Goal: Task Accomplishment & Management: Use online tool/utility

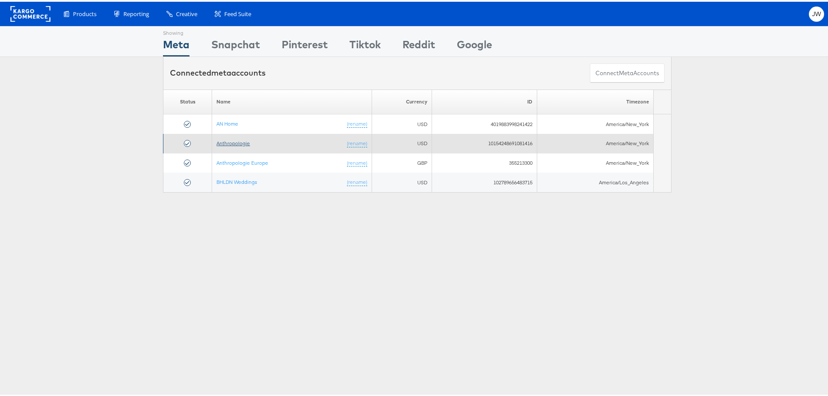
click at [237, 142] on link "Anthropologie" at bounding box center [232, 141] width 33 height 7
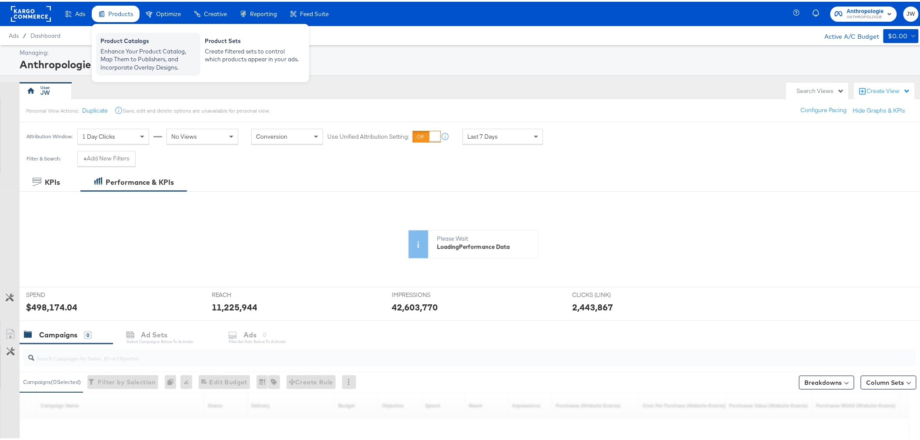
click at [153, 73] on div "Product Catalogs Enhance Your Product Catalog, Map Them to Publishers, and Inco…" at bounding box center [148, 52] width 104 height 43
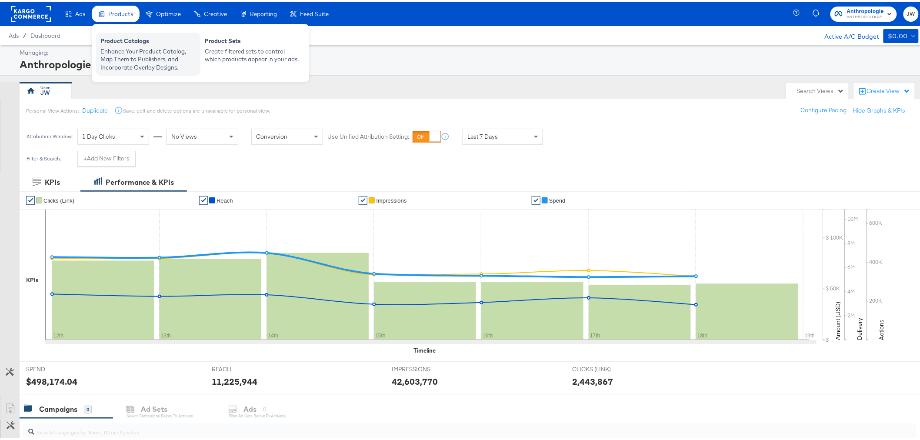
click at [146, 60] on div "Enhance Your Product Catalog, Map Them to Publishers, and Incorporate Overlay D…" at bounding box center [148, 58] width 96 height 24
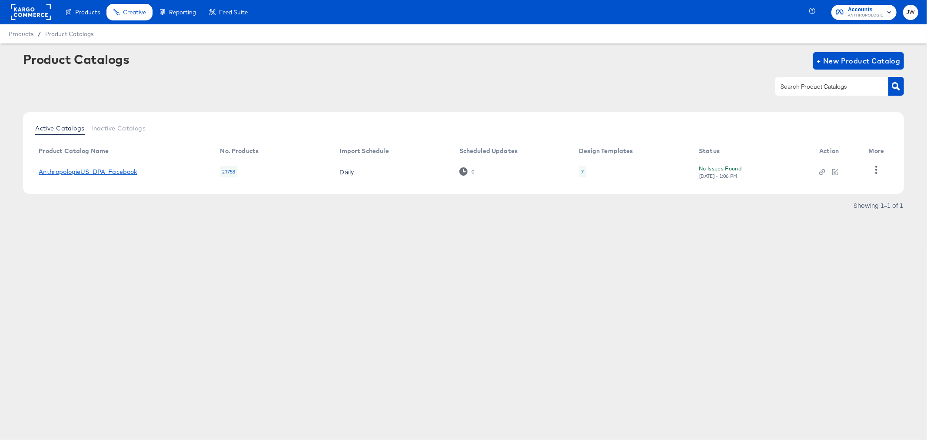
click at [104, 169] on link "AnthropologieUS_DPA_Facebook" at bounding box center [88, 171] width 98 height 7
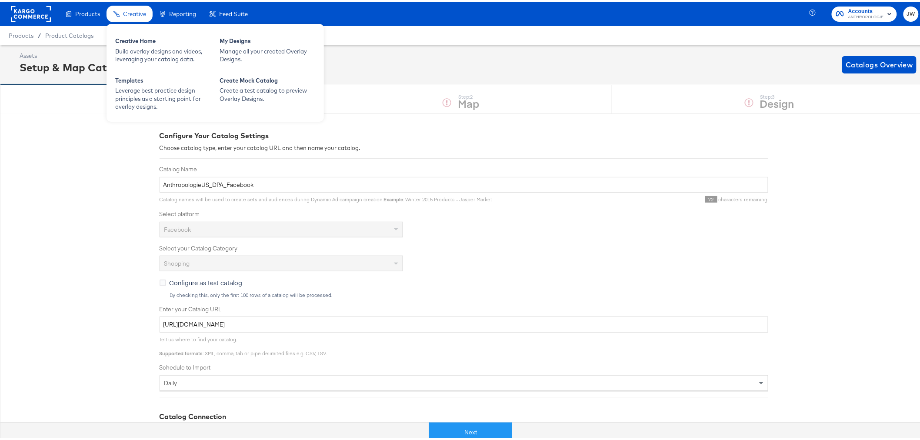
click at [142, 29] on div "Creative Home Build overlay designs and videos, leveraging your catalog data. M…" at bounding box center [214, 71] width 217 height 98
click at [238, 46] on div "Manage all your created Overlay Designs." at bounding box center [267, 54] width 96 height 16
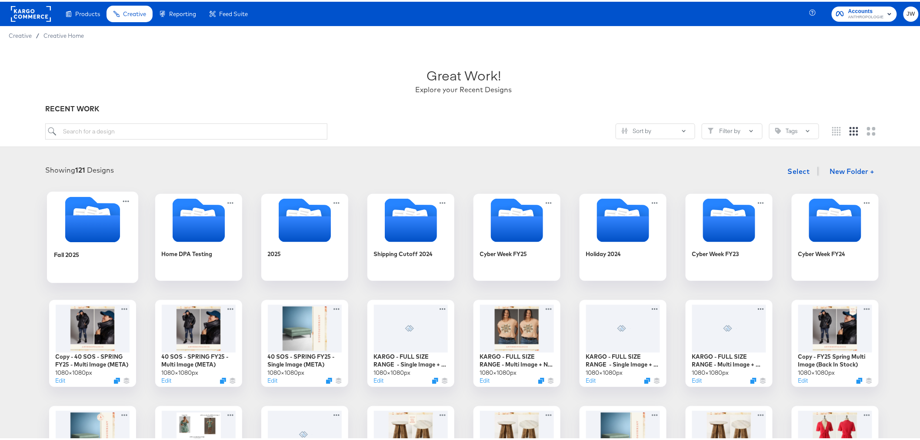
click at [122, 232] on icon "Folder" at bounding box center [92, 218] width 91 height 46
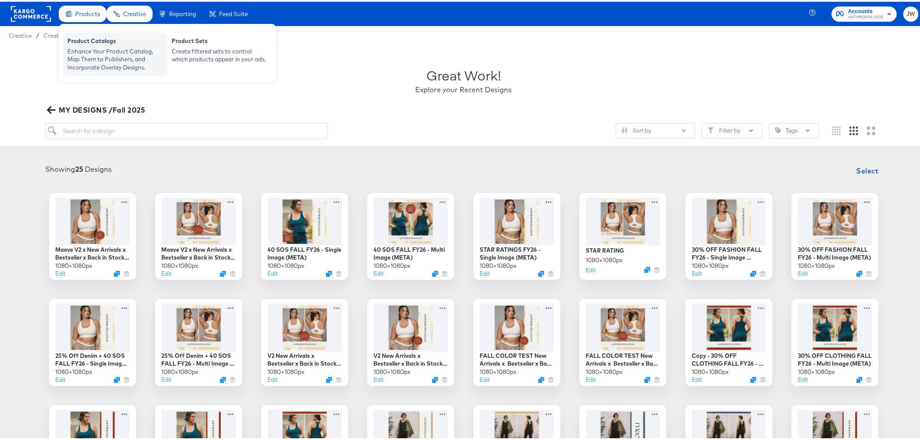
click at [96, 44] on div "Product Catalogs" at bounding box center [115, 40] width 96 height 10
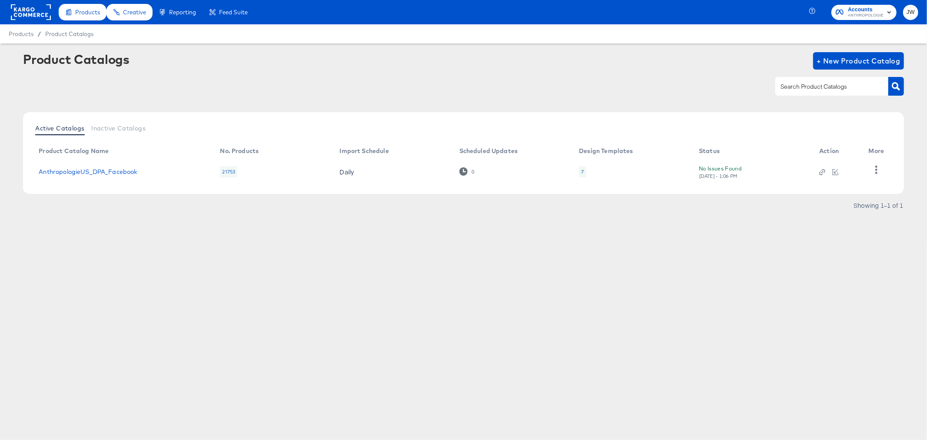
click at [113, 163] on td "AnthropologieUS_DPA_Facebook" at bounding box center [122, 171] width 181 height 27
click at [112, 168] on link "AnthropologieUS_DPA_Facebook" at bounding box center [88, 171] width 98 height 7
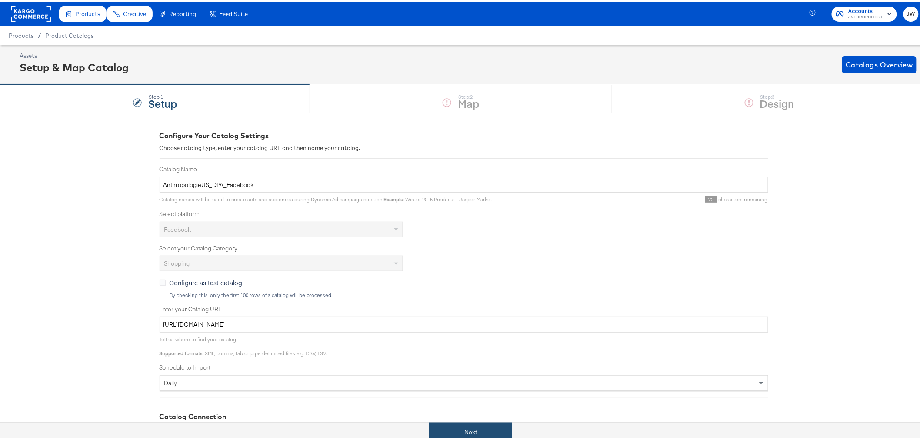
click at [481, 438] on button "Next" at bounding box center [470, 431] width 83 height 20
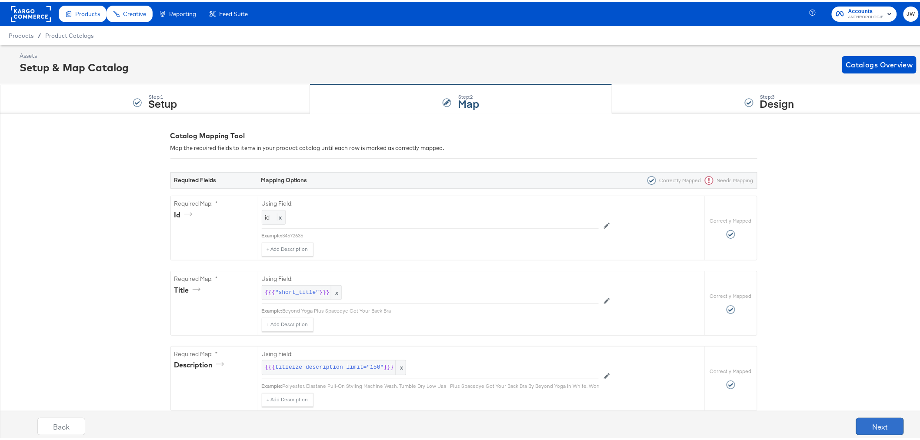
click at [868, 424] on button "Next" at bounding box center [880, 424] width 48 height 17
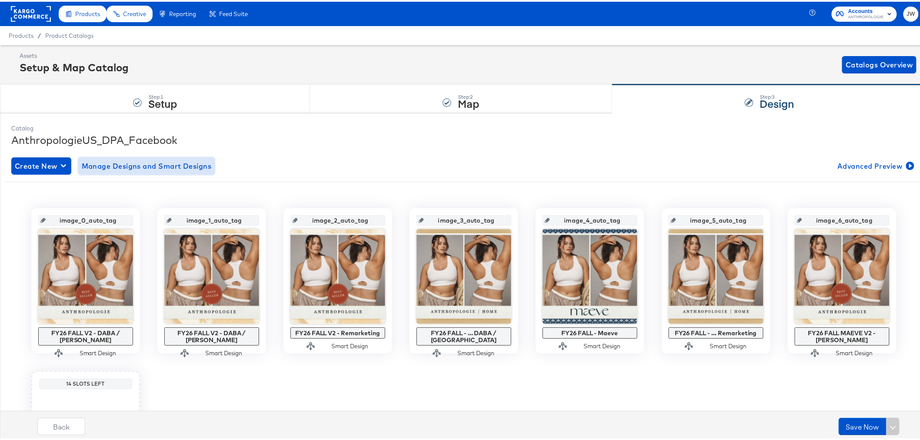
click at [122, 162] on span "Manage Designs and Smart Designs" at bounding box center [147, 164] width 130 height 12
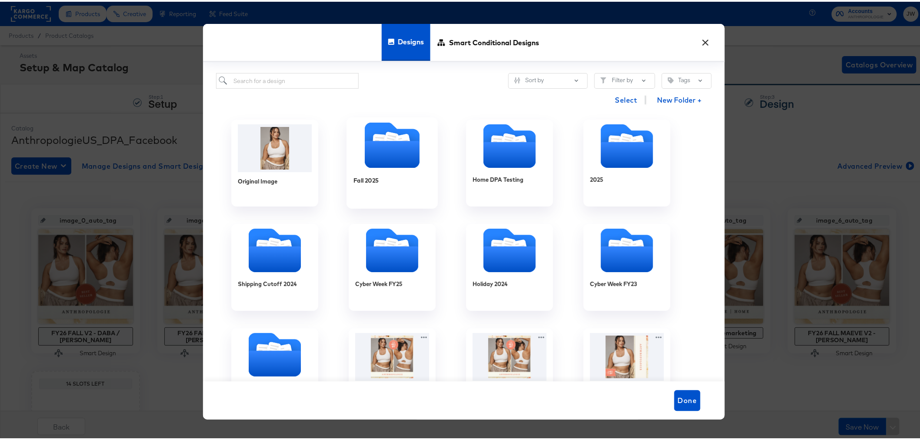
click at [392, 159] on icon "Folder" at bounding box center [391, 152] width 55 height 27
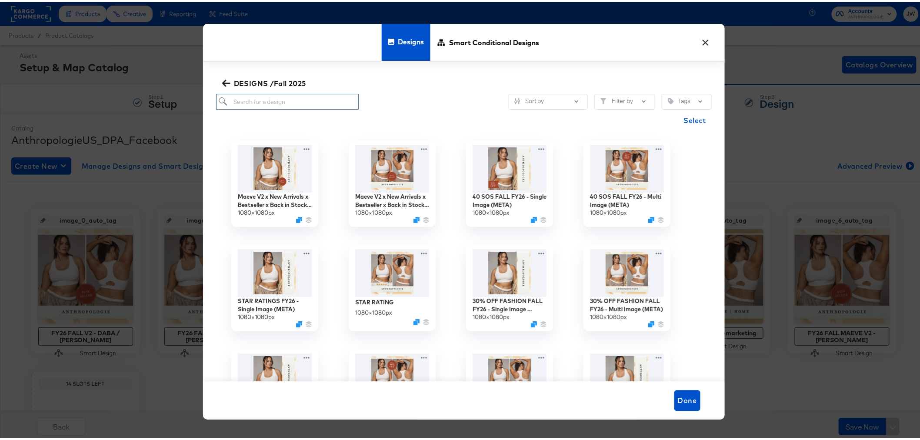
click at [289, 99] on input "search" at bounding box center [287, 100] width 143 height 16
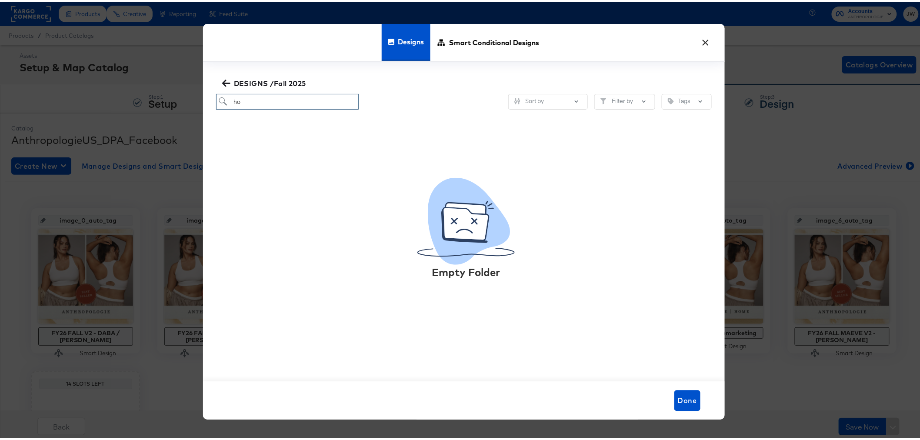
type input "h"
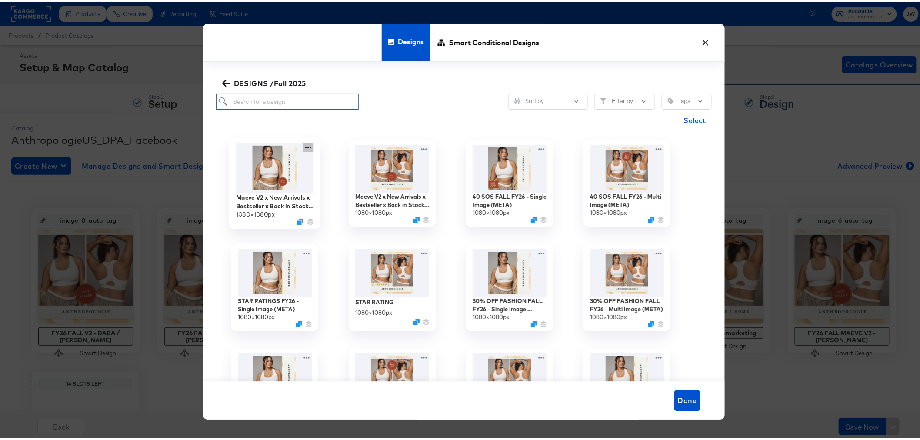
click at [302, 142] on icon at bounding box center [307, 145] width 11 height 9
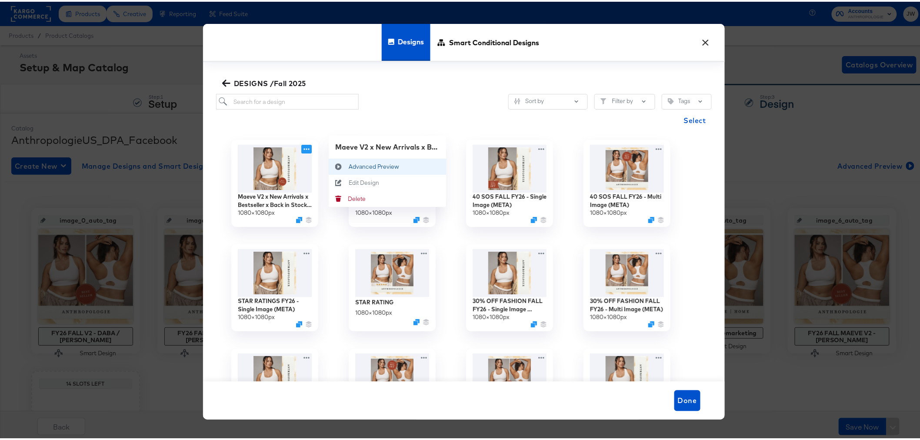
click at [348, 165] on div "Advanced Preview Advanced Preview" at bounding box center [348, 165] width 0 height 0
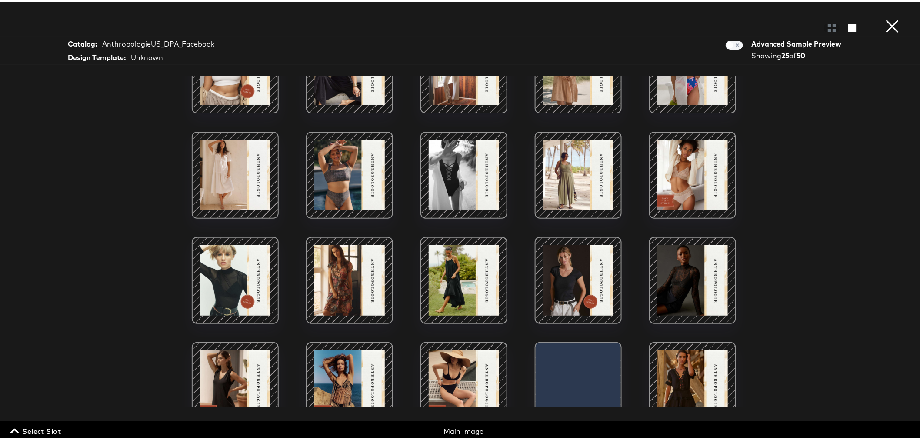
scroll to position [219, 0]
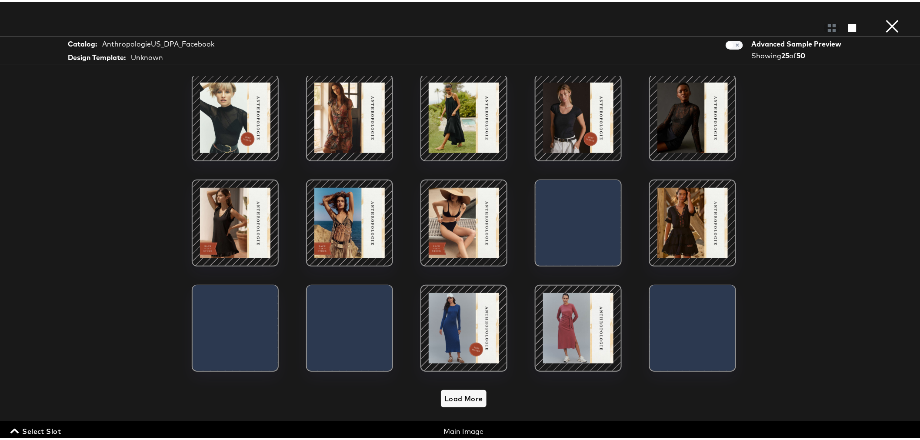
click at [884, 17] on button "×" at bounding box center [892, 8] width 17 height 17
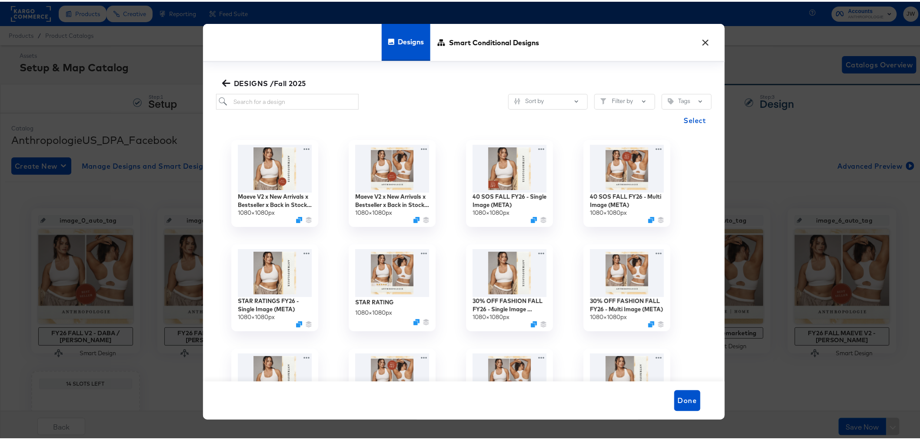
click at [701, 37] on button "×" at bounding box center [706, 39] width 16 height 16
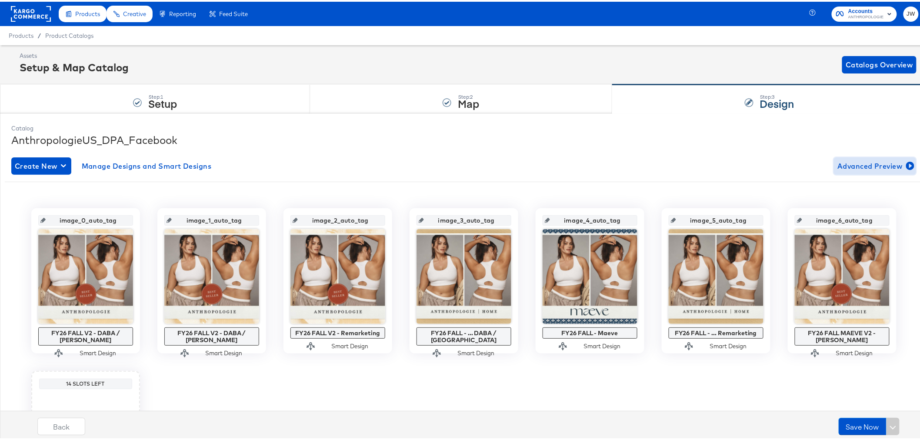
click at [878, 159] on span "Advanced Preview" at bounding box center [874, 164] width 75 height 12
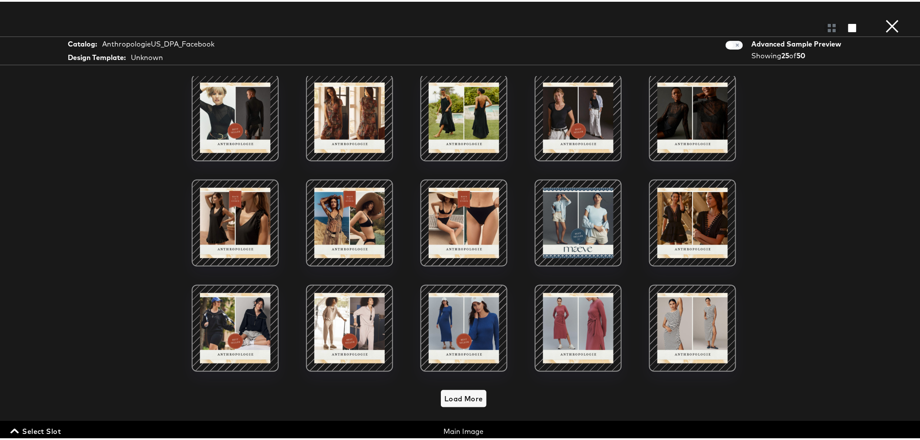
scroll to position [137, 0]
click at [461, 391] on span "Load More" at bounding box center [463, 397] width 39 height 12
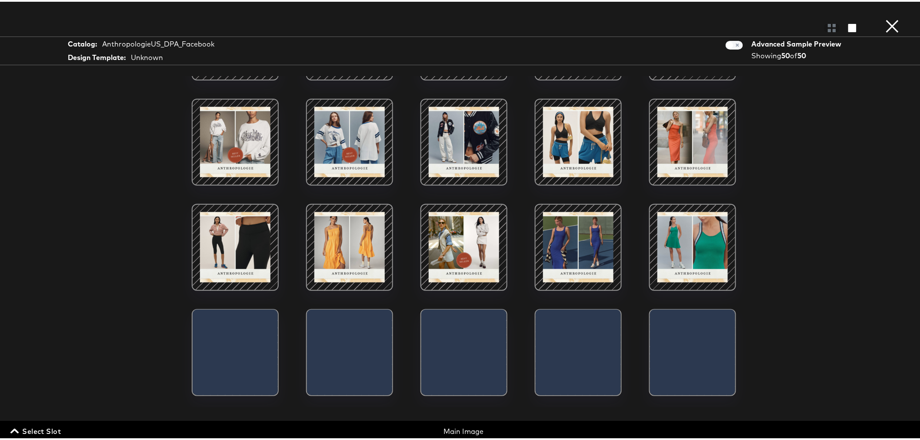
scroll to position [709, 0]
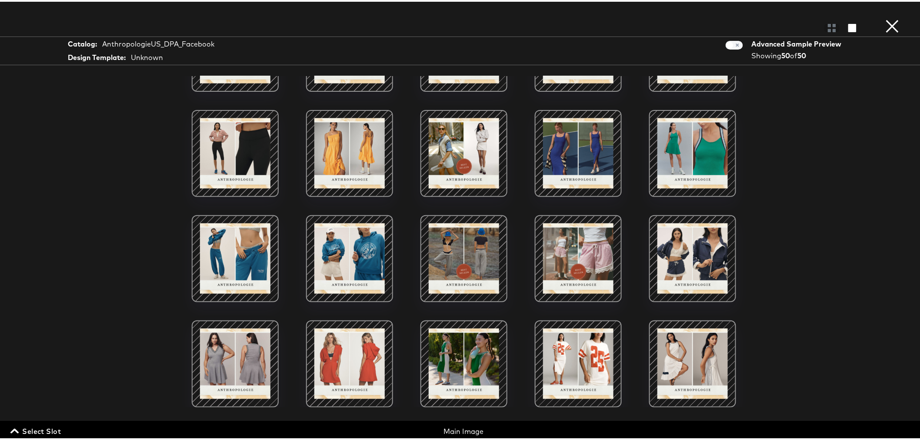
click at [884, 17] on button "×" at bounding box center [892, 8] width 17 height 17
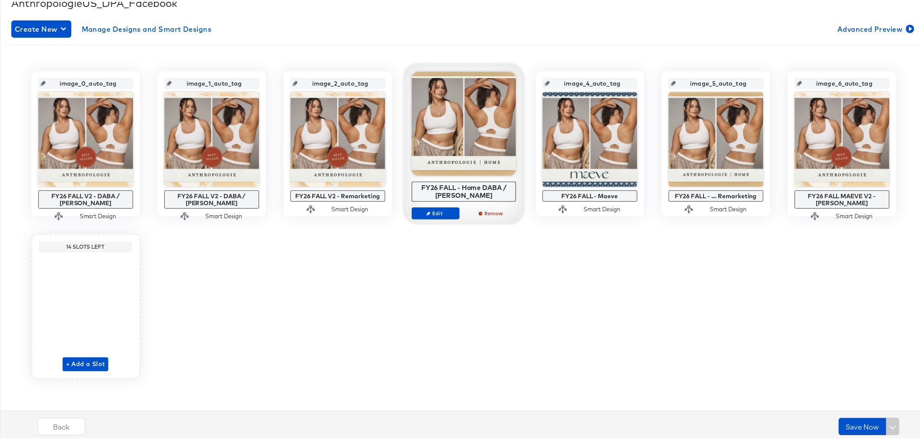
click at [466, 124] on div at bounding box center [464, 122] width 104 height 104
click at [426, 211] on icon "button" at bounding box center [428, 211] width 4 height 4
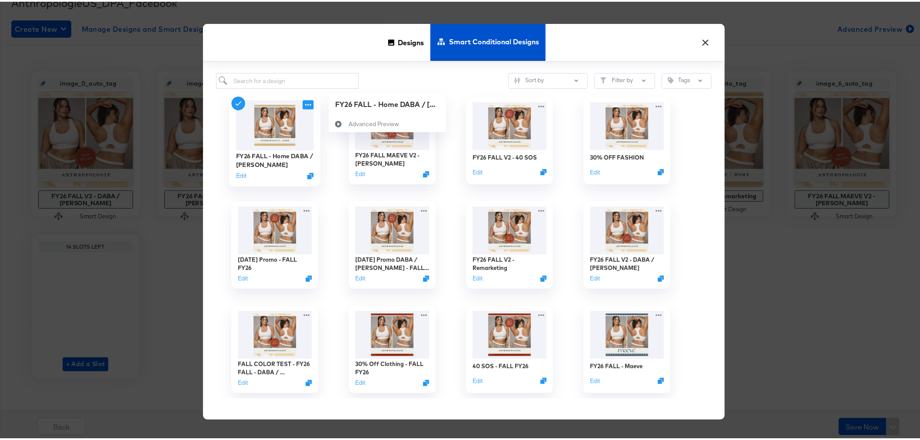
click at [303, 103] on icon at bounding box center [307, 103] width 11 height 9
click at [243, 173] on button "Edit" at bounding box center [241, 174] width 10 height 8
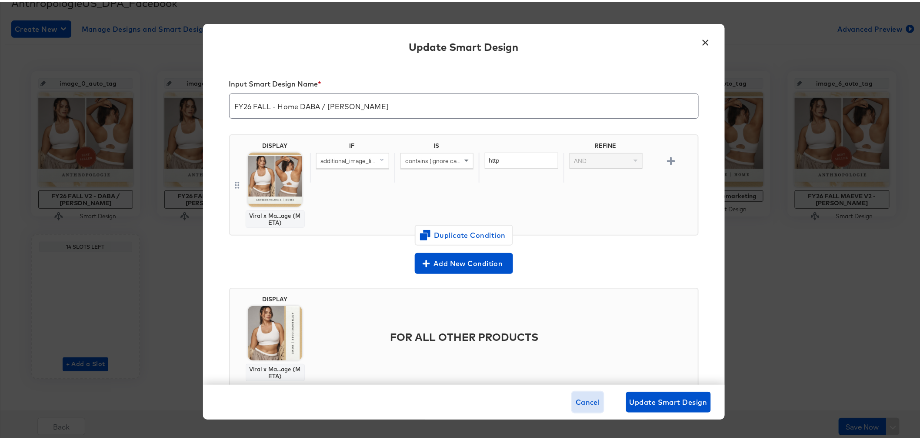
click at [590, 403] on span "Cancel" at bounding box center [587, 400] width 24 height 12
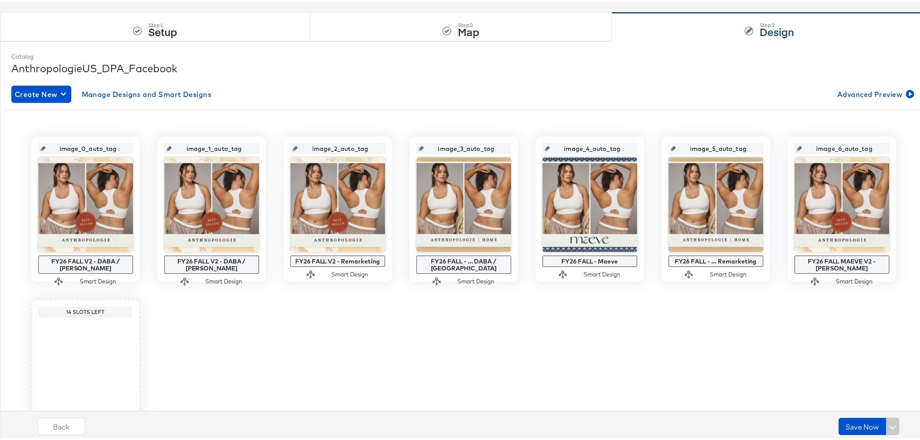
scroll to position [0, 0]
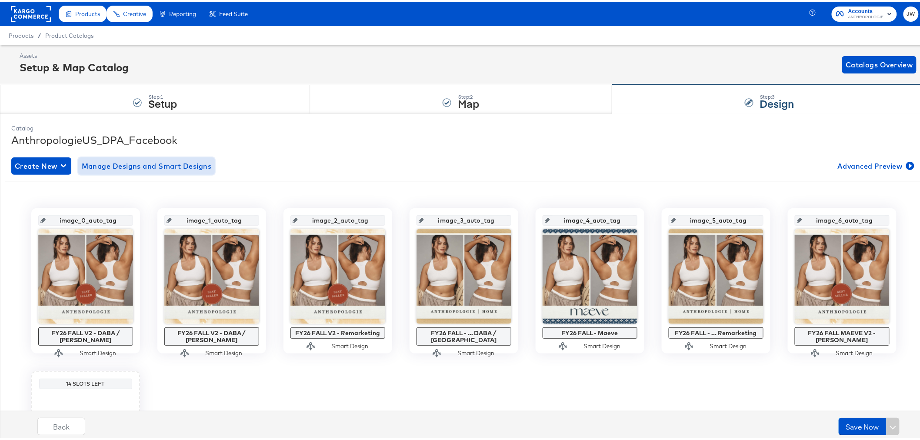
click at [179, 163] on span "Manage Designs and Smart Designs" at bounding box center [147, 164] width 130 height 12
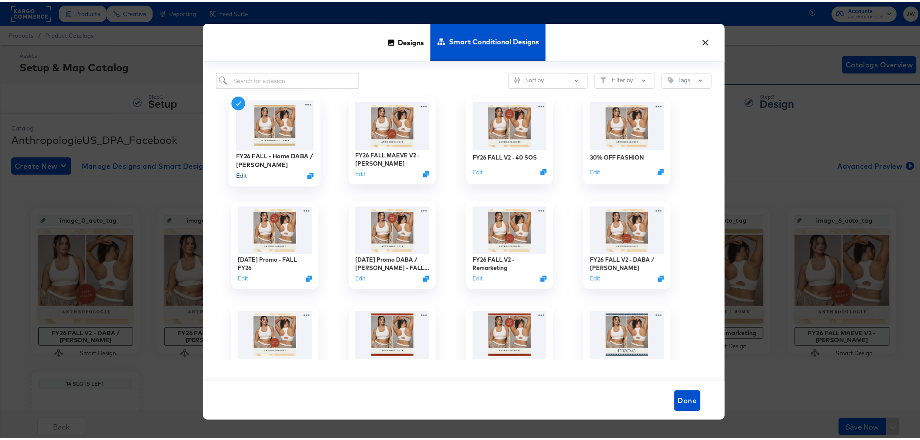
click at [236, 175] on button "Edit" at bounding box center [241, 174] width 10 height 8
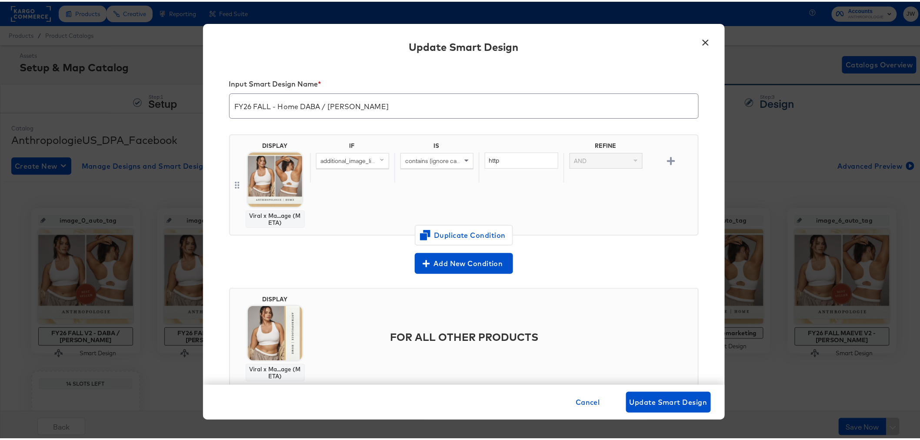
click at [706, 39] on button "×" at bounding box center [706, 39] width 16 height 16
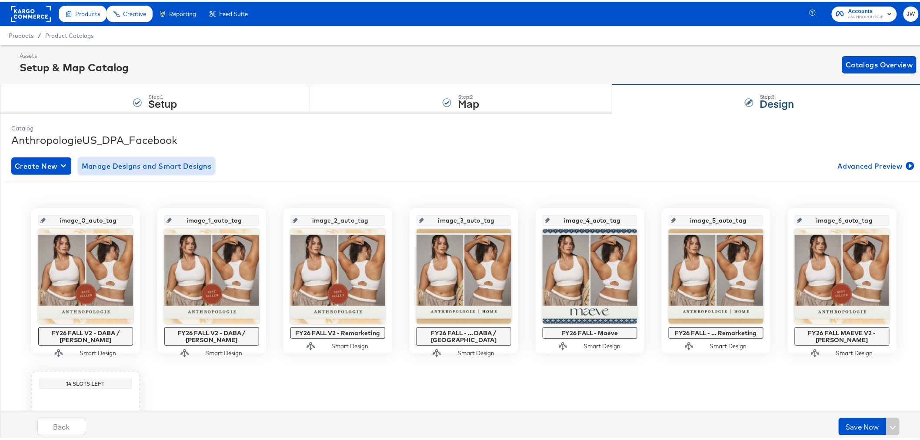
click at [158, 166] on span "Manage Designs and Smart Designs" at bounding box center [147, 164] width 130 height 12
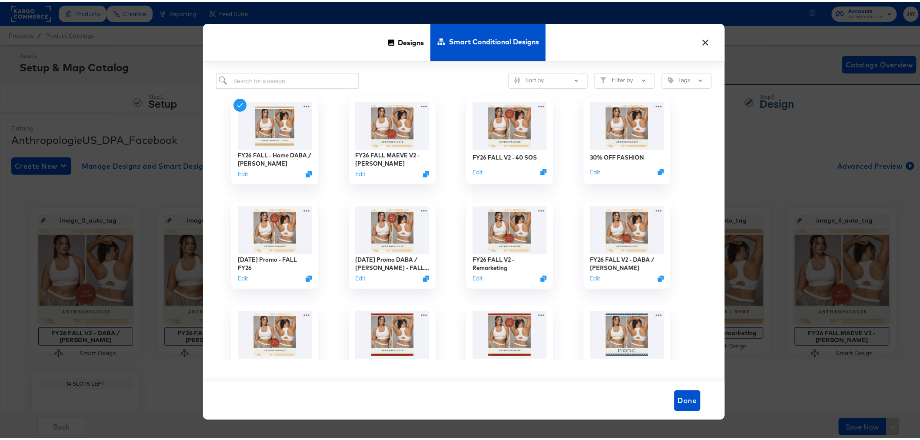
click at [698, 40] on button "×" at bounding box center [706, 39] width 16 height 16
